Goal: Transaction & Acquisition: Download file/media

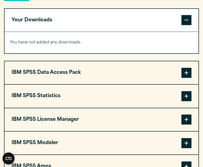
scroll to position [365, 0]
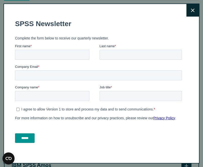
click at [186, 100] on div "Close" at bounding box center [102, 84] width 196 height 160
click at [190, 13] on button "Close" at bounding box center [193, 10] width 13 height 13
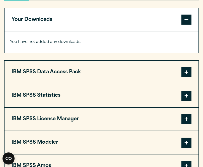
click at [189, 97] on span at bounding box center [187, 96] width 10 height 10
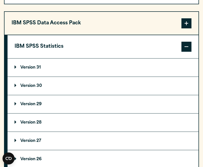
scroll to position [416, 0]
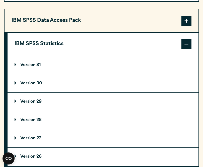
click at [80, 86] on summary "Version 30" at bounding box center [103, 83] width 191 height 18
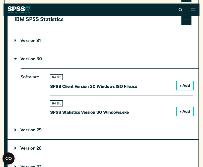
scroll to position [440, 0]
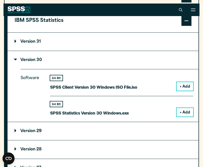
click at [185, 114] on button "+ Add" at bounding box center [185, 112] width 17 height 9
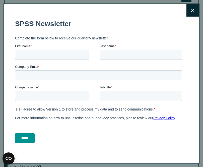
click at [195, 13] on button "Close" at bounding box center [193, 10] width 13 height 13
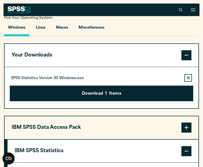
scroll to position [326, 0]
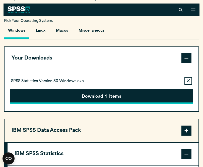
click at [129, 98] on button "Download 1 Items" at bounding box center [102, 97] width 184 height 16
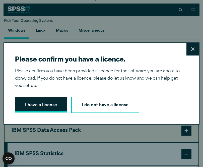
click at [43, 103] on button "I have a license" at bounding box center [41, 105] width 52 height 16
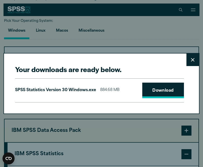
click at [157, 91] on link "Download" at bounding box center [163, 91] width 42 height 16
click at [169, 88] on link "Download" at bounding box center [163, 91] width 42 height 16
click at [193, 59] on icon at bounding box center [193, 60] width 4 height 4
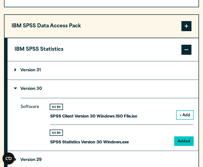
scroll to position [436, 0]
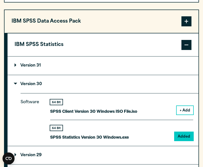
click at [187, 111] on button "+ Add" at bounding box center [185, 110] width 17 height 9
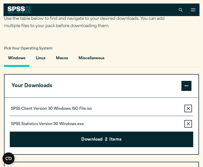
scroll to position [299, 0]
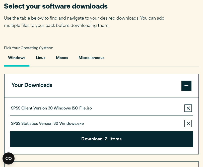
click at [136, 108] on div "SPSS Client Version 30 Windows ISO File.iso Remove this item from your software…" at bounding box center [102, 109] width 184 height 11
click at [191, 126] on button "Remove this item from your software download list" at bounding box center [189, 124] width 8 height 8
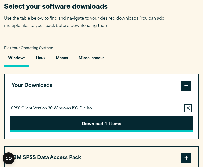
click at [163, 124] on button "Download 1 Items" at bounding box center [102, 124] width 184 height 16
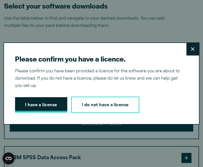
click at [59, 109] on button "I have a license" at bounding box center [41, 105] width 52 height 16
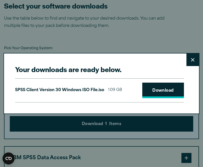
click at [167, 86] on link "Download" at bounding box center [163, 91] width 42 height 16
